Goal: Manage account settings

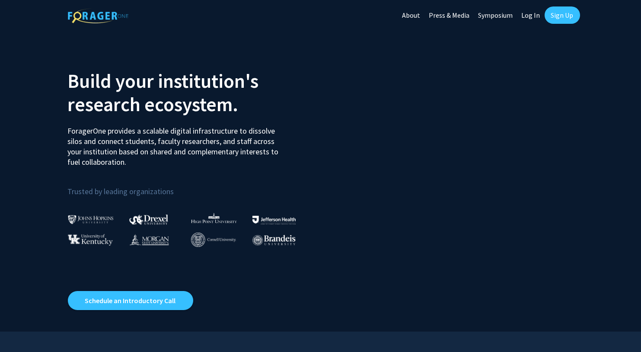
click at [535, 16] on link "Log In" at bounding box center [530, 15] width 27 height 30
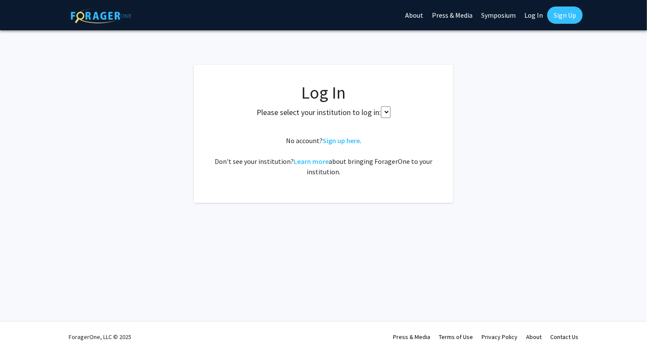
select select
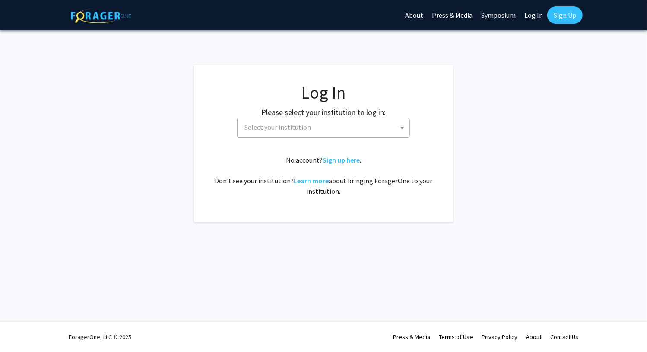
click at [323, 128] on span "Select your institution" at bounding box center [325, 127] width 169 height 18
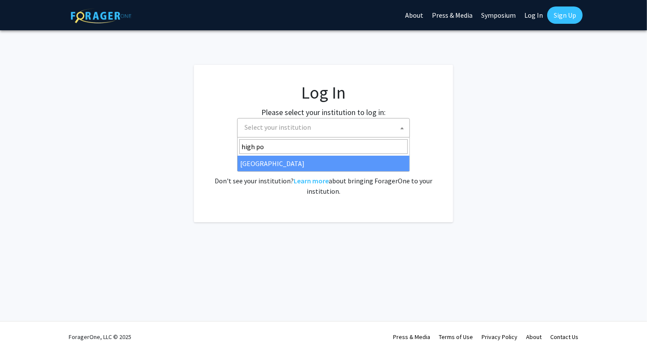
type input "high po"
select select "2"
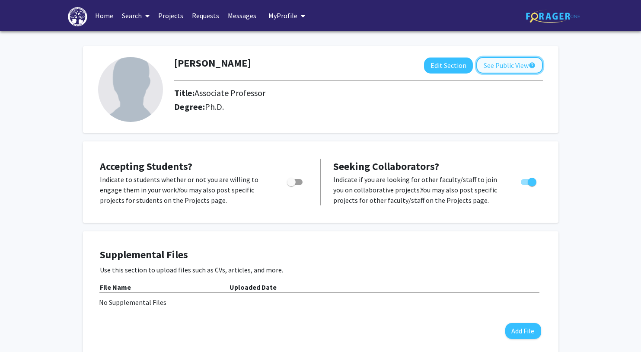
click at [501, 59] on button "See Public View help" at bounding box center [509, 65] width 67 height 16
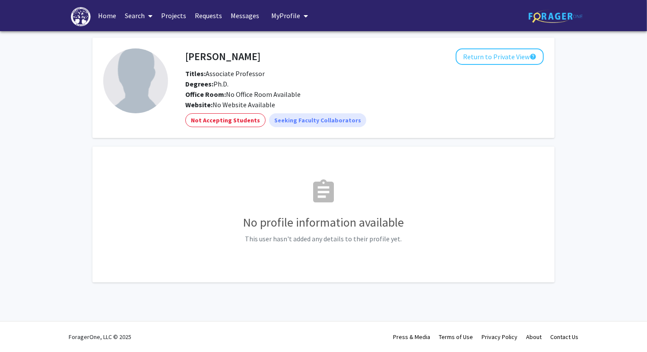
click at [173, 18] on link "Projects" at bounding box center [174, 15] width 34 height 30
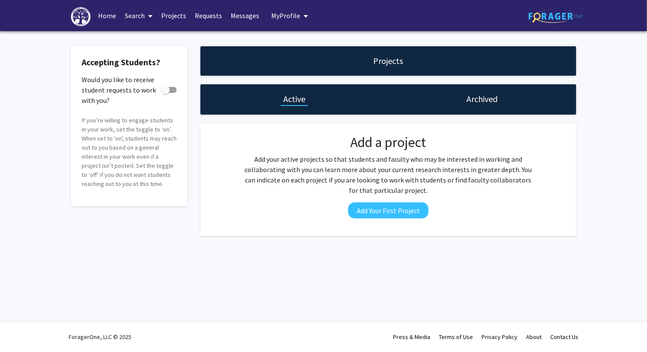
click at [171, 91] on span at bounding box center [169, 90] width 16 height 6
click at [166, 93] on input "Would you like to receive student requests to work with you?" at bounding box center [165, 93] width 0 height 0
checkbox input "true"
click at [109, 12] on link "Home" at bounding box center [107, 15] width 27 height 30
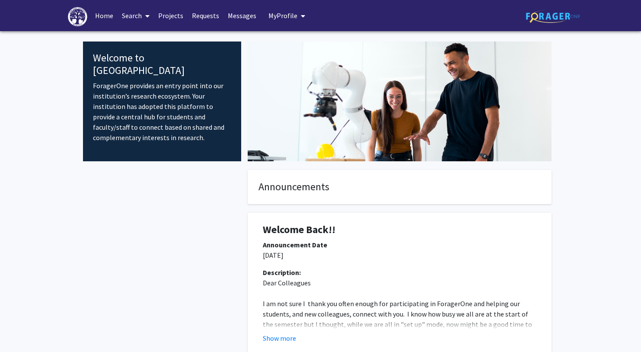
click at [273, 13] on span "My Profile" at bounding box center [282, 15] width 29 height 9
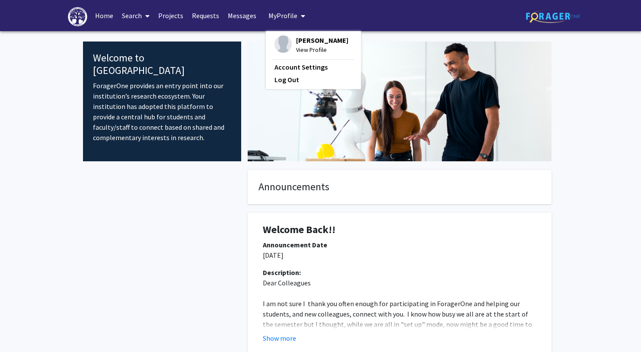
click at [308, 48] on span "View Profile" at bounding box center [322, 50] width 52 height 10
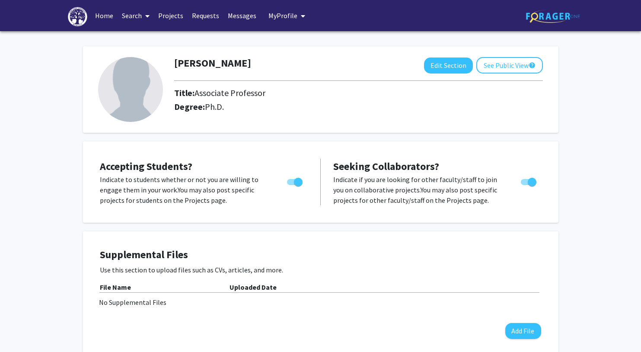
click at [495, 72] on button "See Public View help" at bounding box center [509, 65] width 67 height 16
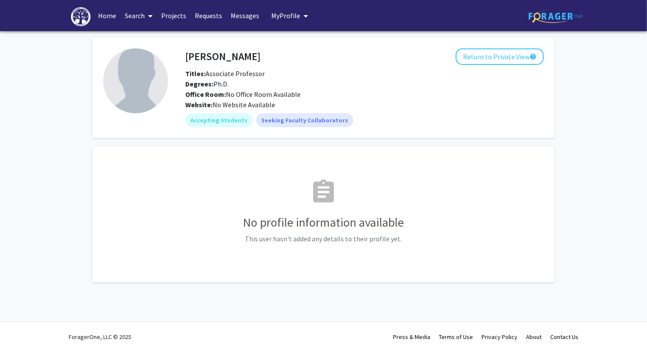
click at [54, 86] on div "Colin Carriker Return to Private View help Titles: Associate Professor Degrees:…" at bounding box center [323, 170] width 647 height 279
